Goal: Task Accomplishment & Management: Manage account settings

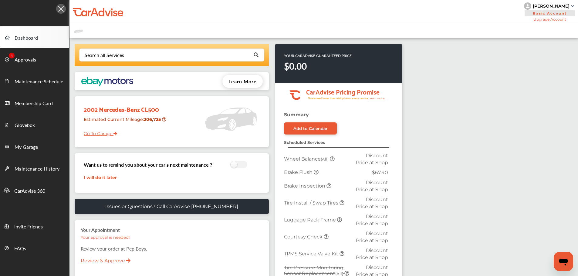
click at [37, 64] on link "Approvals" at bounding box center [34, 59] width 69 height 22
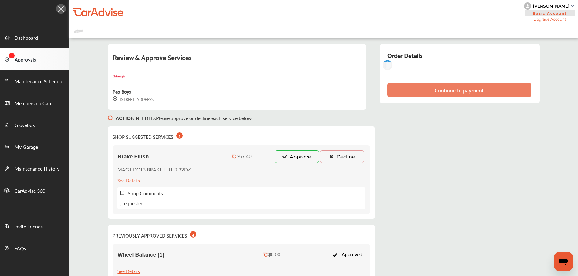
click at [290, 157] on button "Approve" at bounding box center [297, 156] width 44 height 13
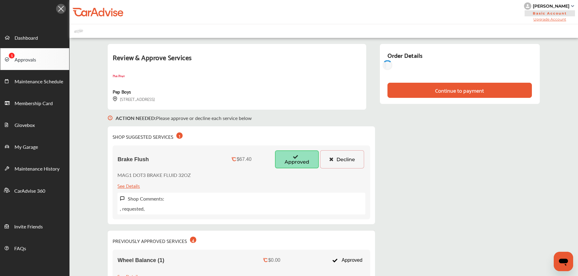
click at [352, 159] on button "Decline" at bounding box center [342, 159] width 44 height 18
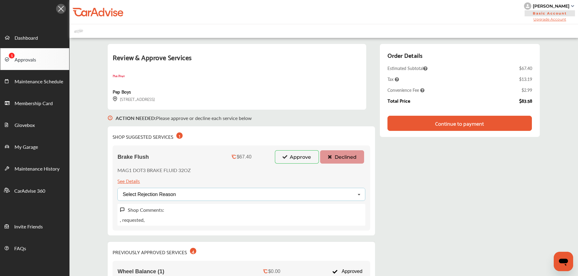
click at [313, 200] on div "Select Rejection Reason Price Not Required More Info Needed Other" at bounding box center [241, 194] width 248 height 13
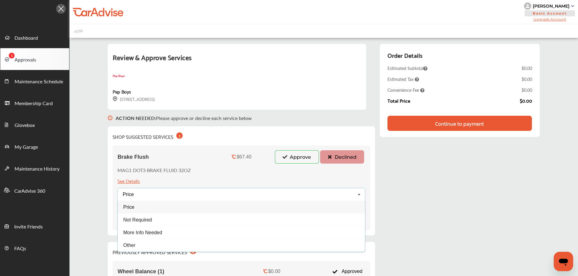
click at [179, 234] on div "More Info Needed" at bounding box center [241, 233] width 247 height 13
click at [176, 197] on div "More Info Needed Price Not Required More Info Needed Other" at bounding box center [241, 194] width 248 height 13
click at [144, 223] on div "Not Required" at bounding box center [241, 220] width 247 height 13
click at [435, 120] on div "Continue to payment" at bounding box center [459, 123] width 49 height 6
